Goal: Task Accomplishment & Management: Complete application form

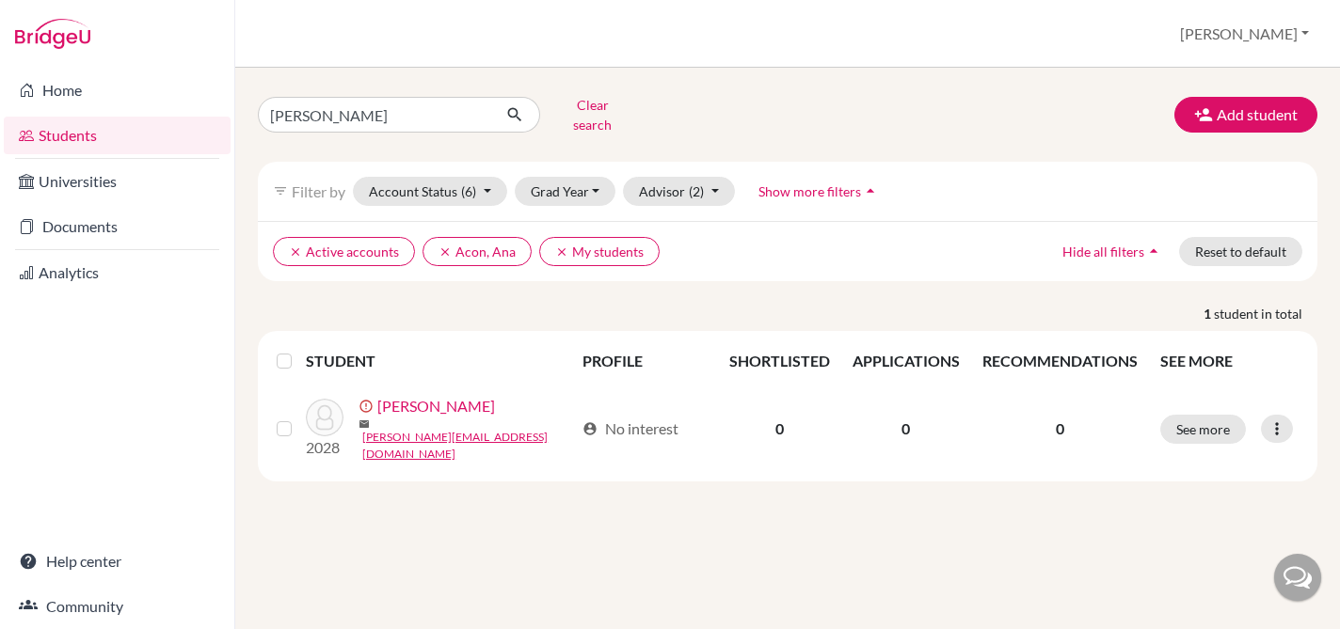
click at [1252, 106] on button "Add student" at bounding box center [1245, 115] width 143 height 36
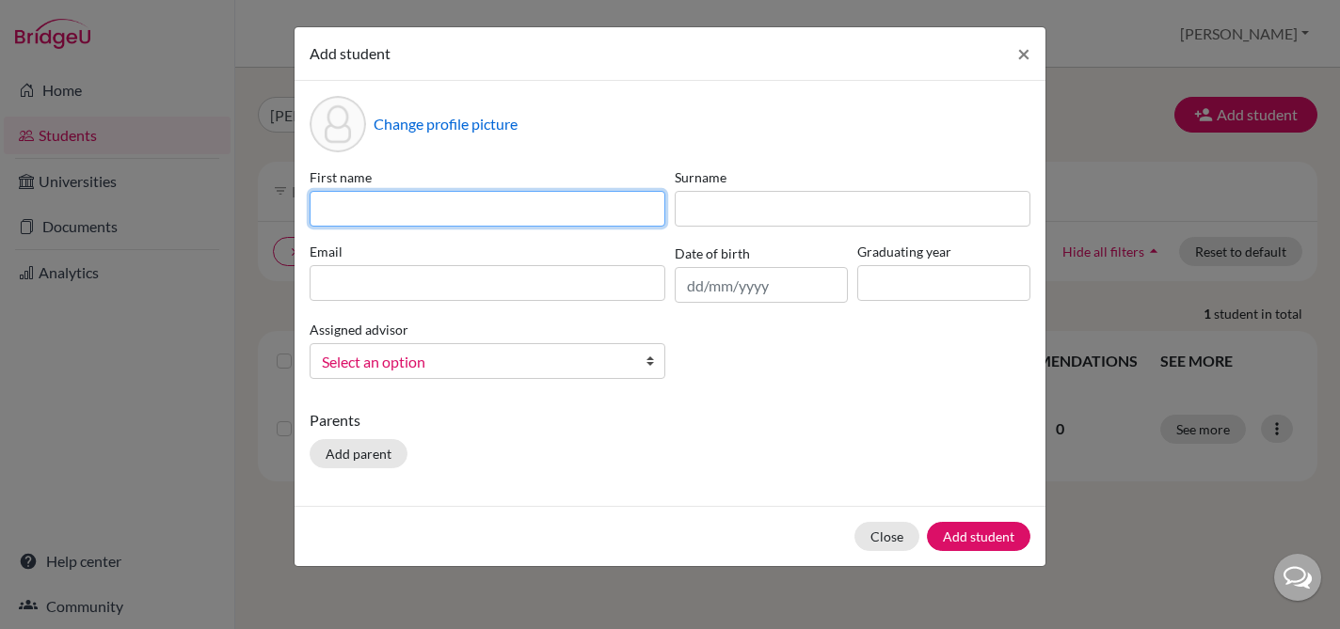
click at [520, 205] on input at bounding box center [488, 209] width 356 height 36
type input "Constanza"
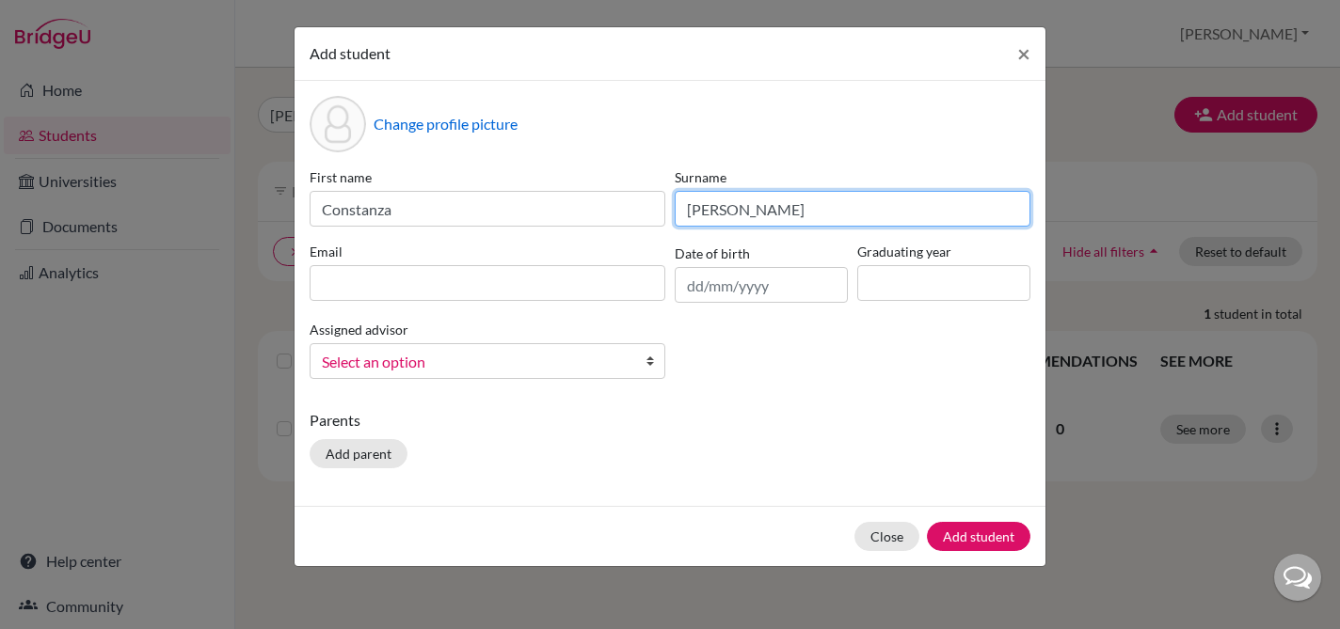
type input "[PERSON_NAME]"
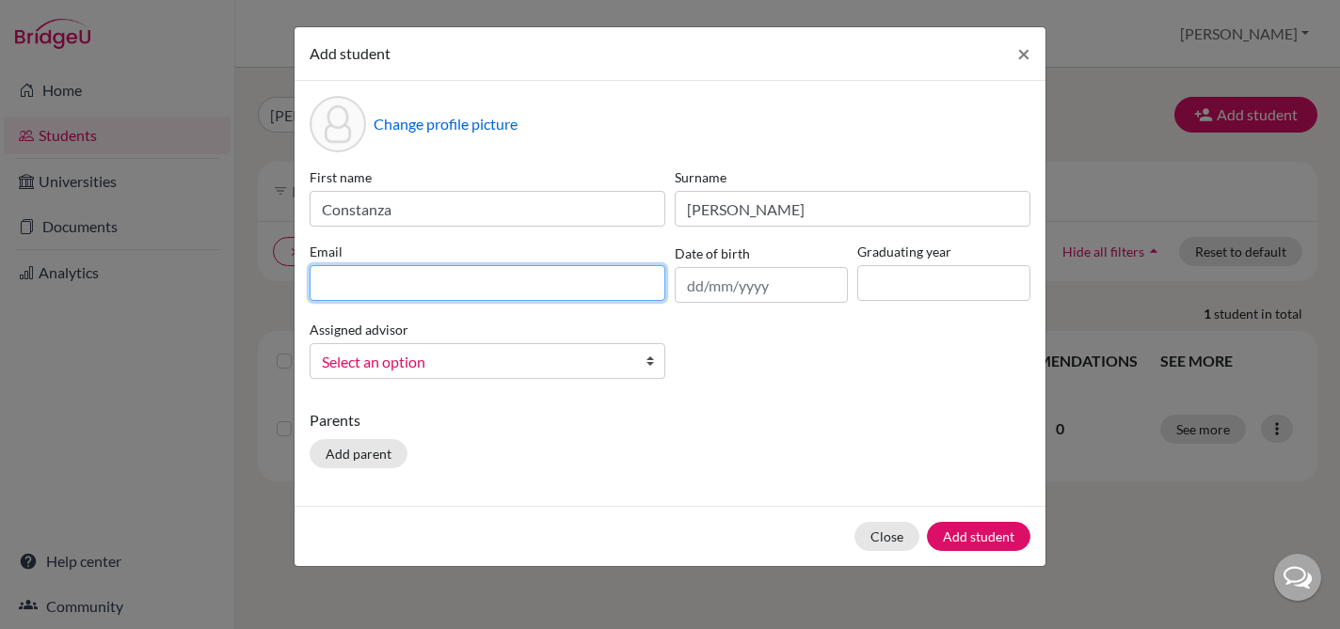
click at [378, 287] on input at bounding box center [488, 283] width 356 height 36
type input "[EMAIL_ADDRESS][DOMAIN_NAME]"
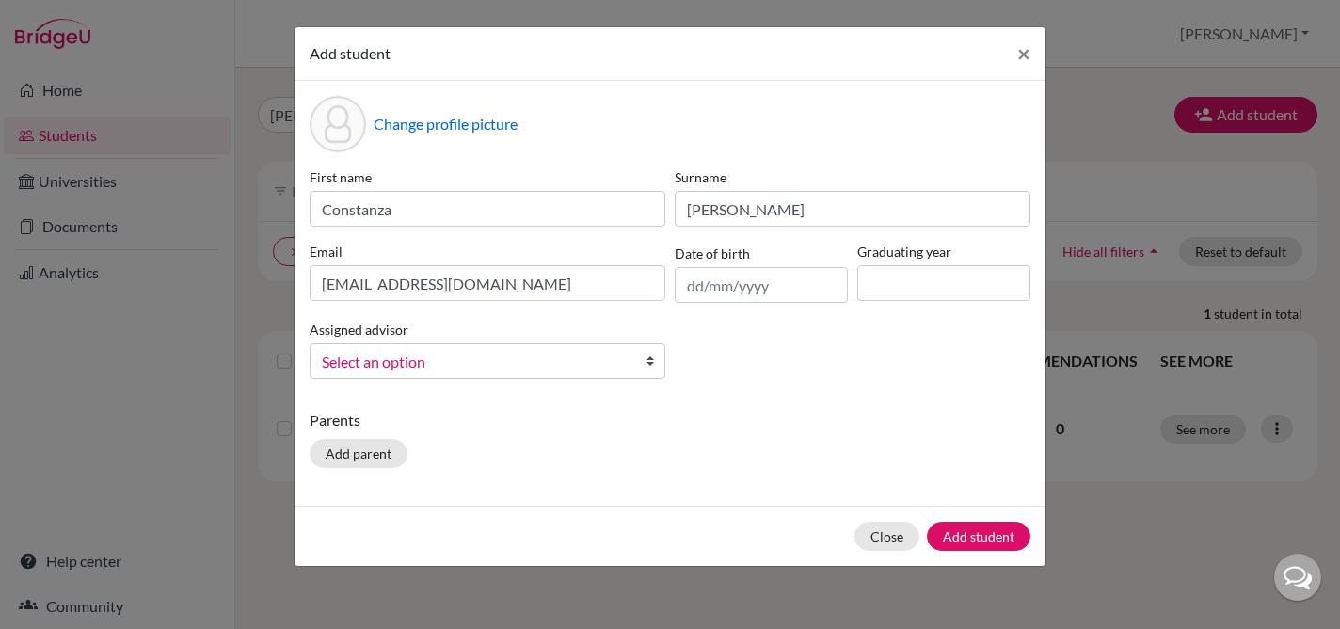
click at [395, 362] on span "Select an option" at bounding box center [475, 362] width 307 height 24
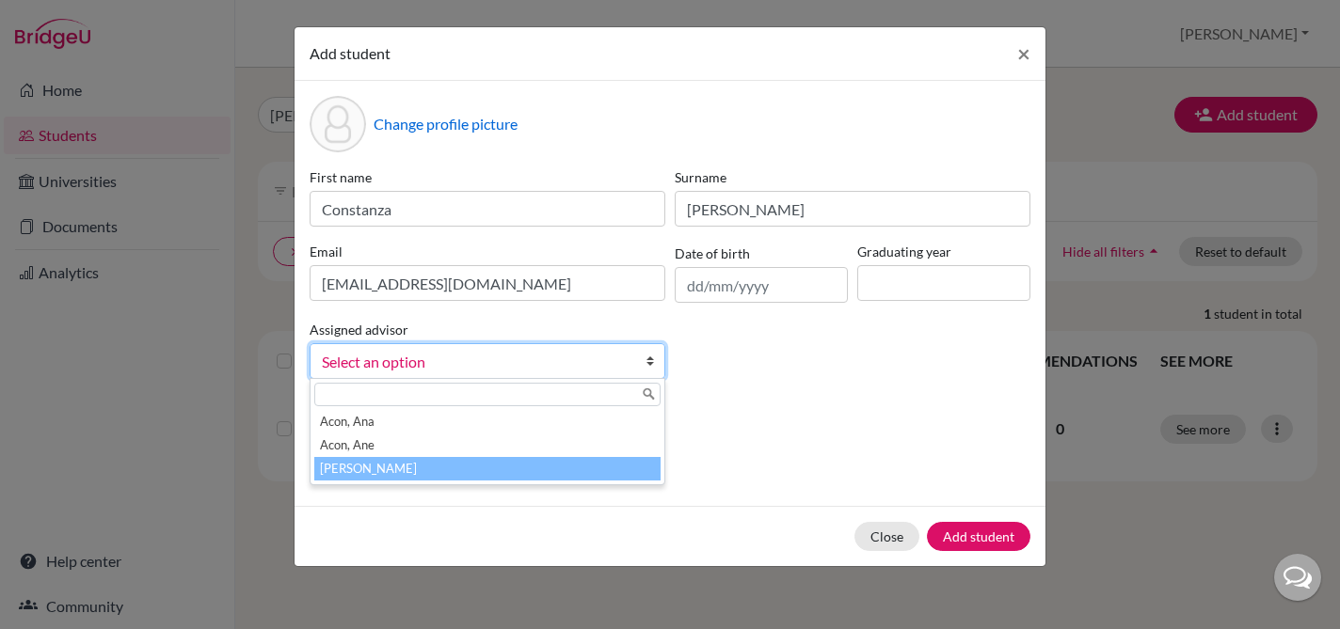
click at [383, 463] on li "[PERSON_NAME]" at bounding box center [487, 469] width 346 height 24
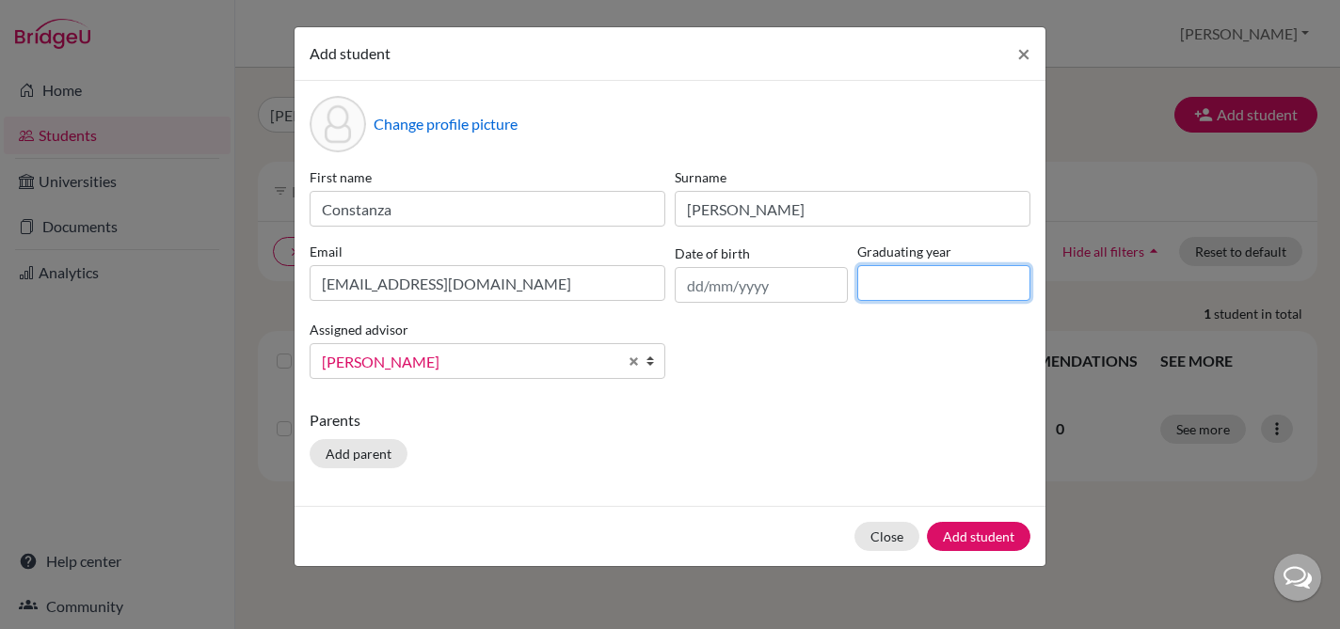
click at [927, 289] on input at bounding box center [943, 283] width 173 height 36
type input "2029"
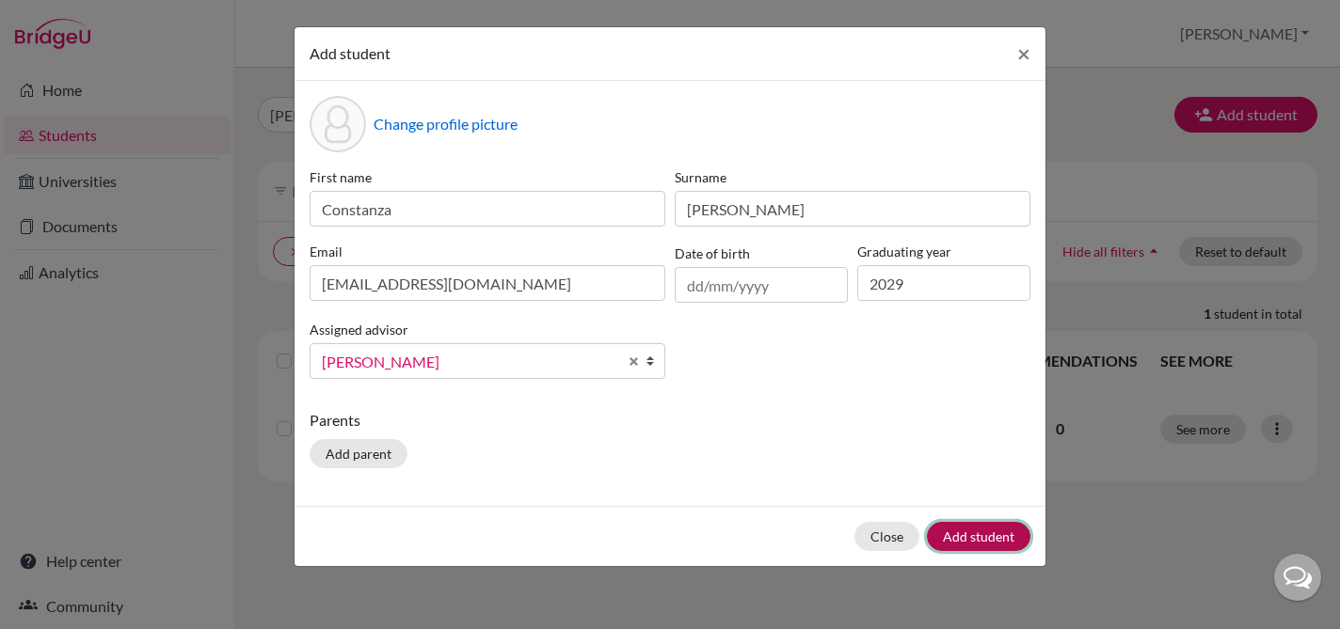
click at [974, 529] on button "Add student" at bounding box center [979, 536] width 104 height 29
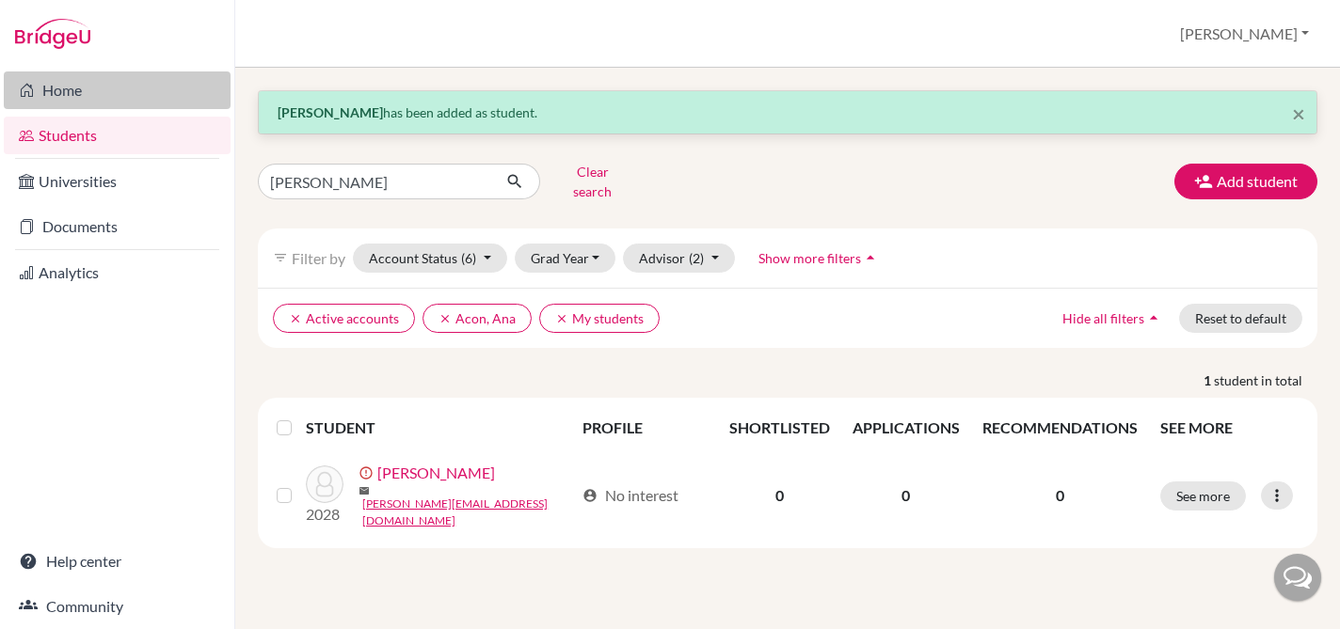
click at [51, 88] on link "Home" at bounding box center [117, 91] width 227 height 38
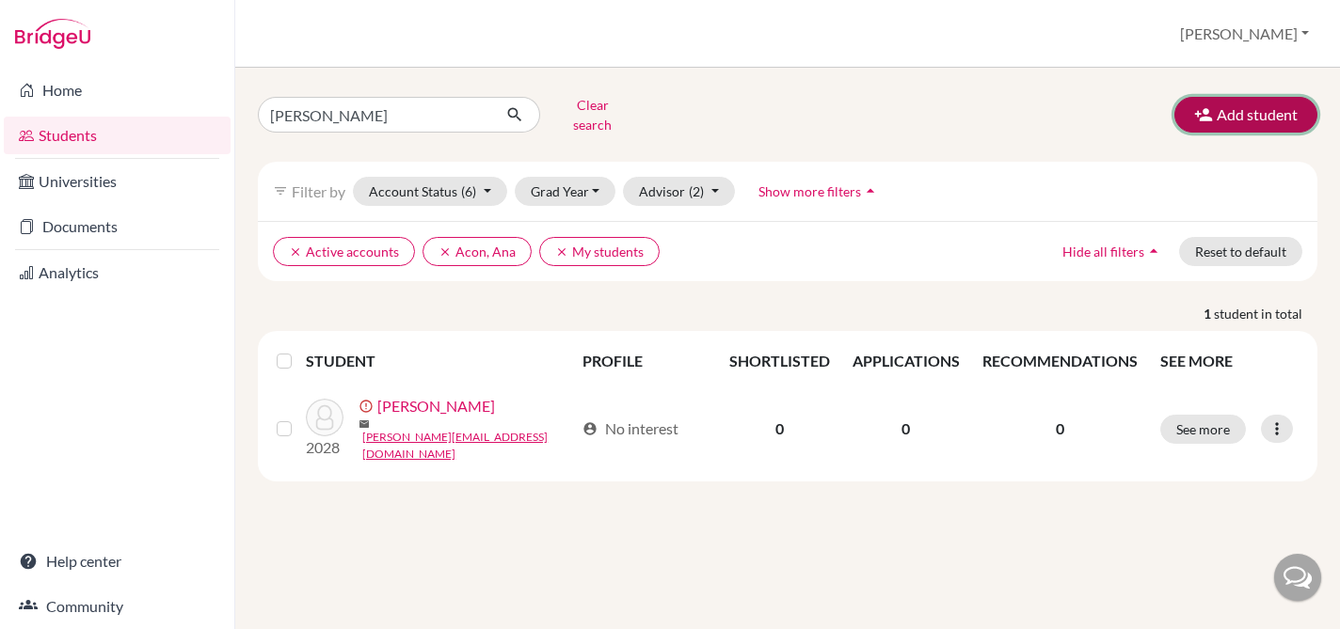
click at [1253, 111] on button "Add student" at bounding box center [1245, 115] width 143 height 36
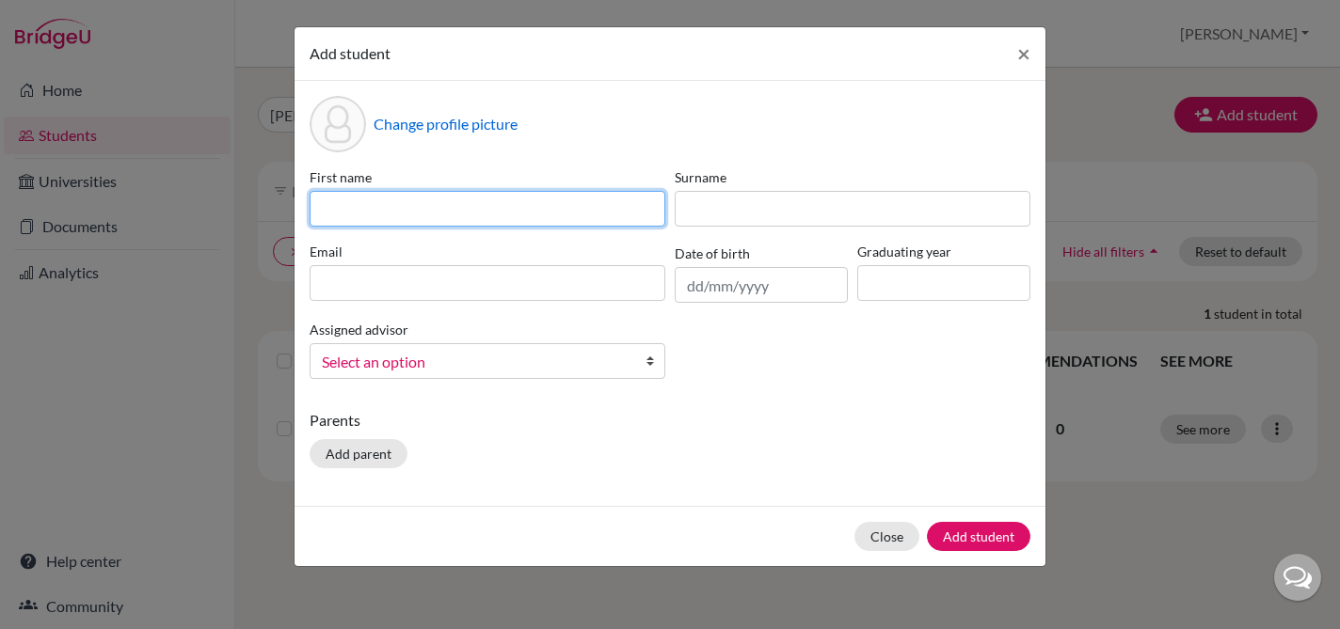
click at [562, 206] on input at bounding box center [488, 209] width 356 height 36
type input "Emma"
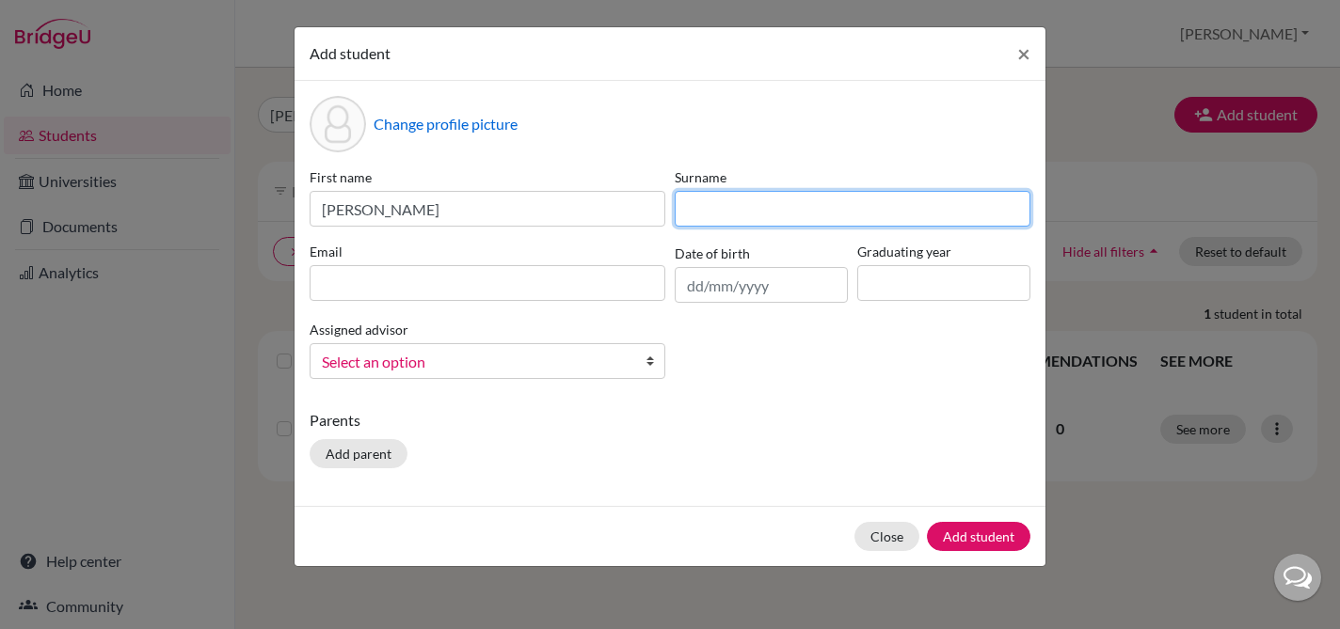
type input "j"
type input "Jacome"
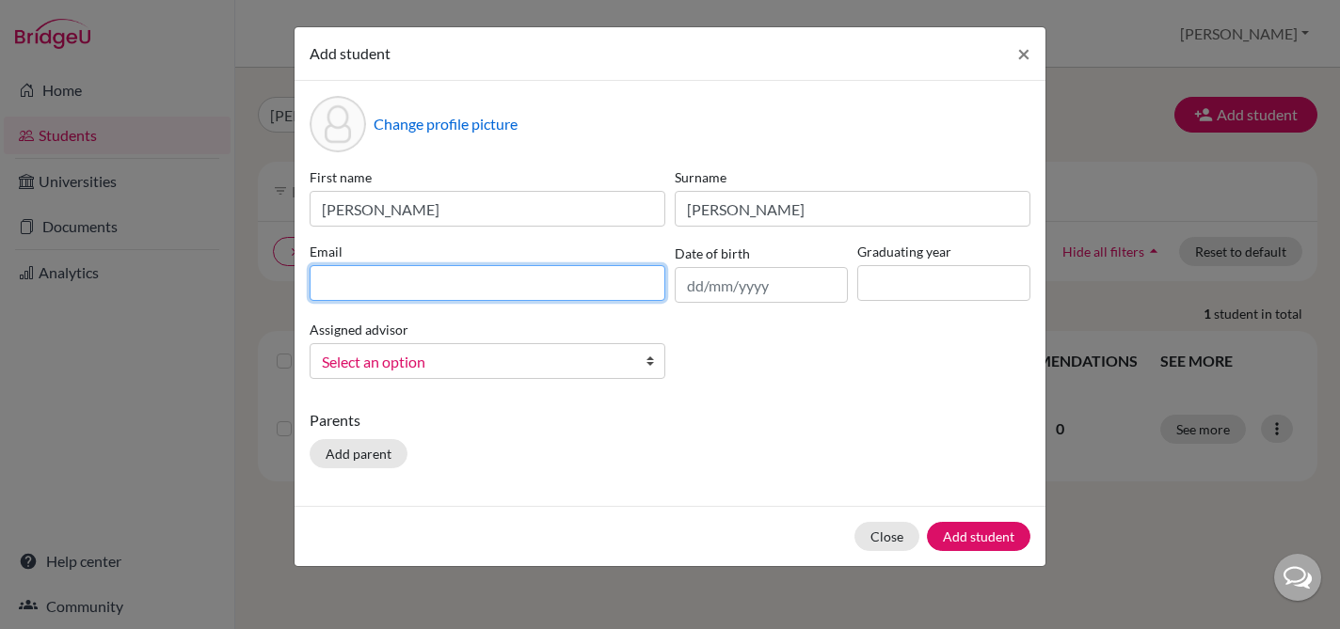
click at [371, 285] on input at bounding box center [488, 283] width 356 height 36
type input "ejacome@europeanschool.com"
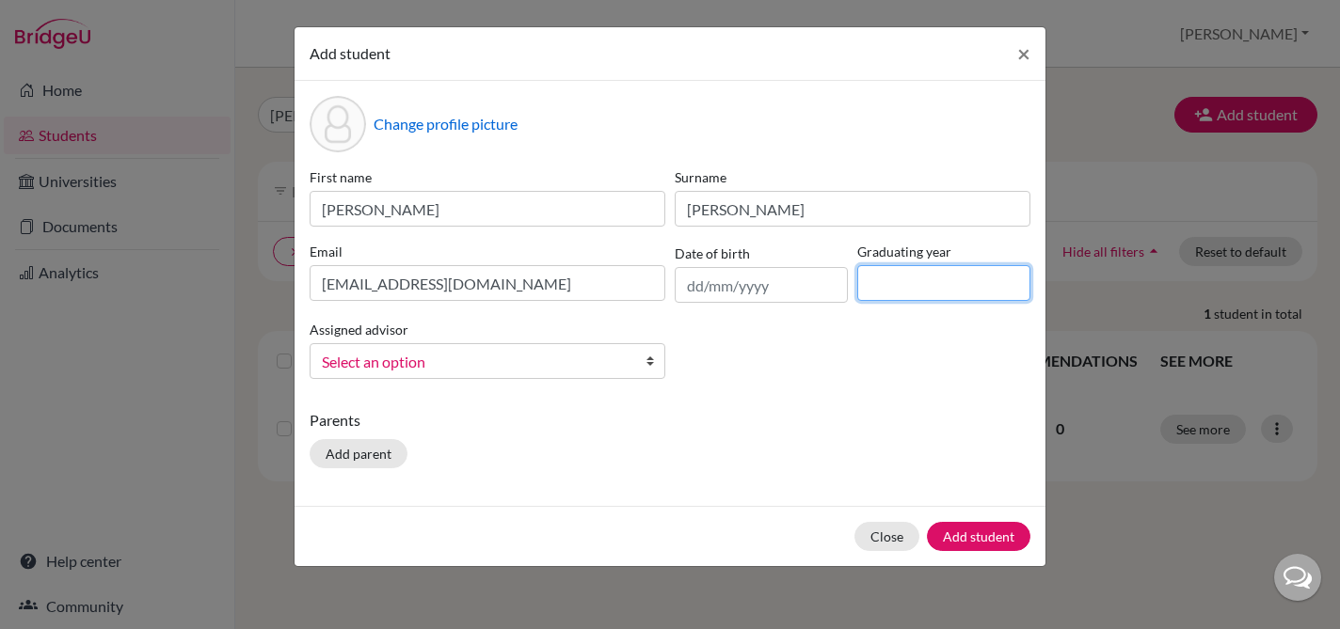
click at [913, 287] on input at bounding box center [943, 283] width 173 height 36
type input "2029"
click at [396, 356] on span "Select an option" at bounding box center [475, 362] width 307 height 24
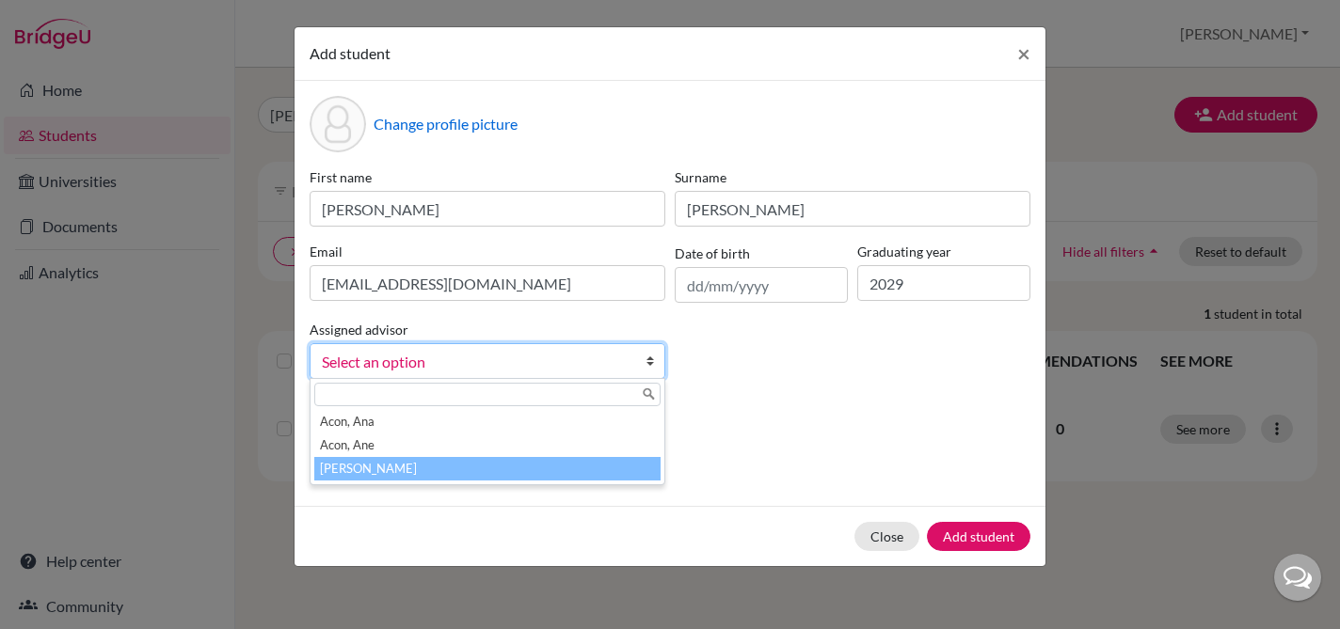
click at [375, 468] on li "[PERSON_NAME]" at bounding box center [487, 469] width 346 height 24
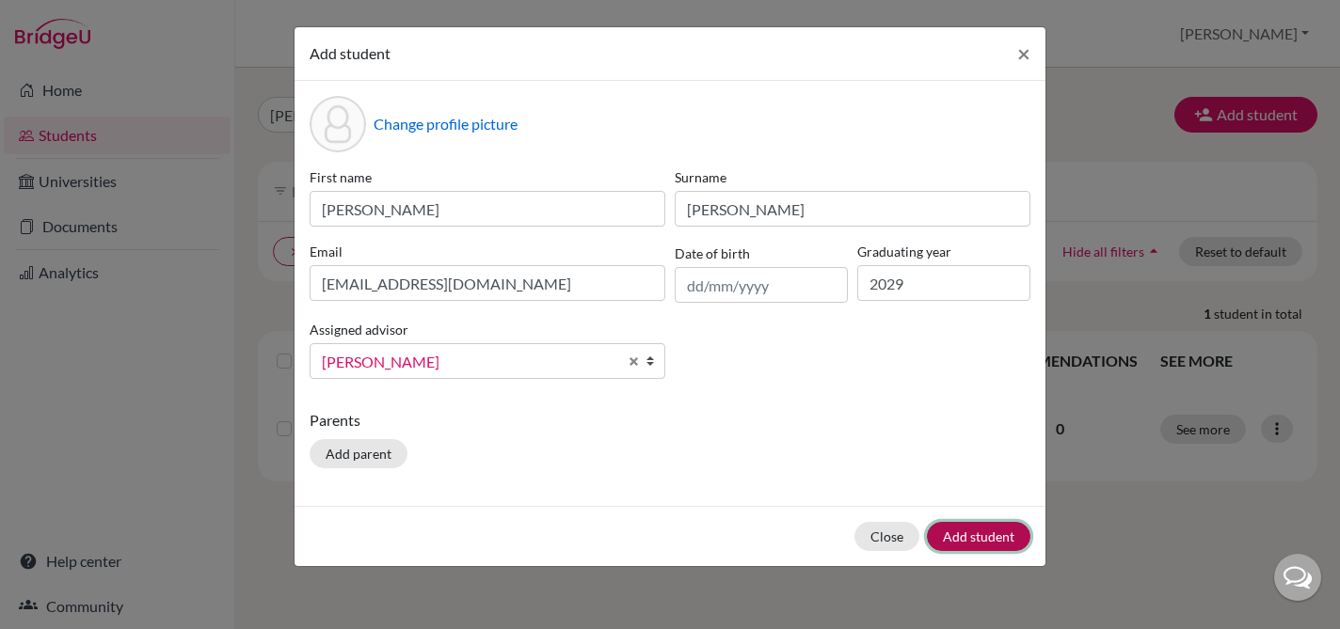
click at [967, 534] on button "Add student" at bounding box center [979, 536] width 104 height 29
